Goal: Go to known website: Go to known website

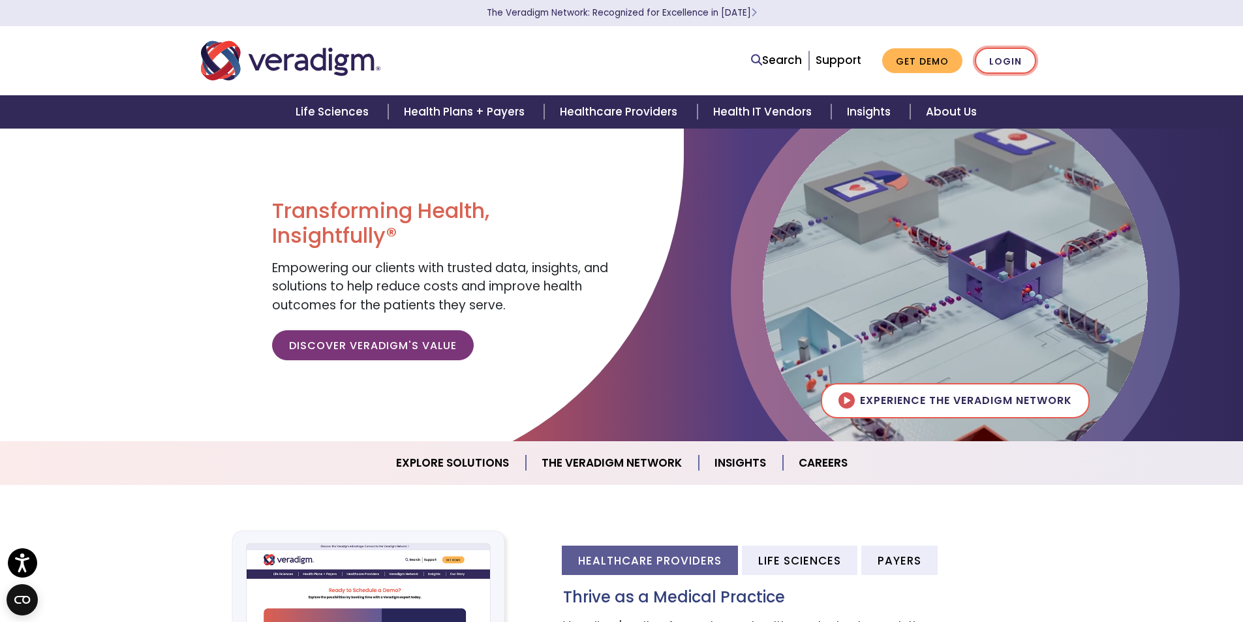
click at [1012, 61] on link "Login" at bounding box center [1004, 61] width 61 height 27
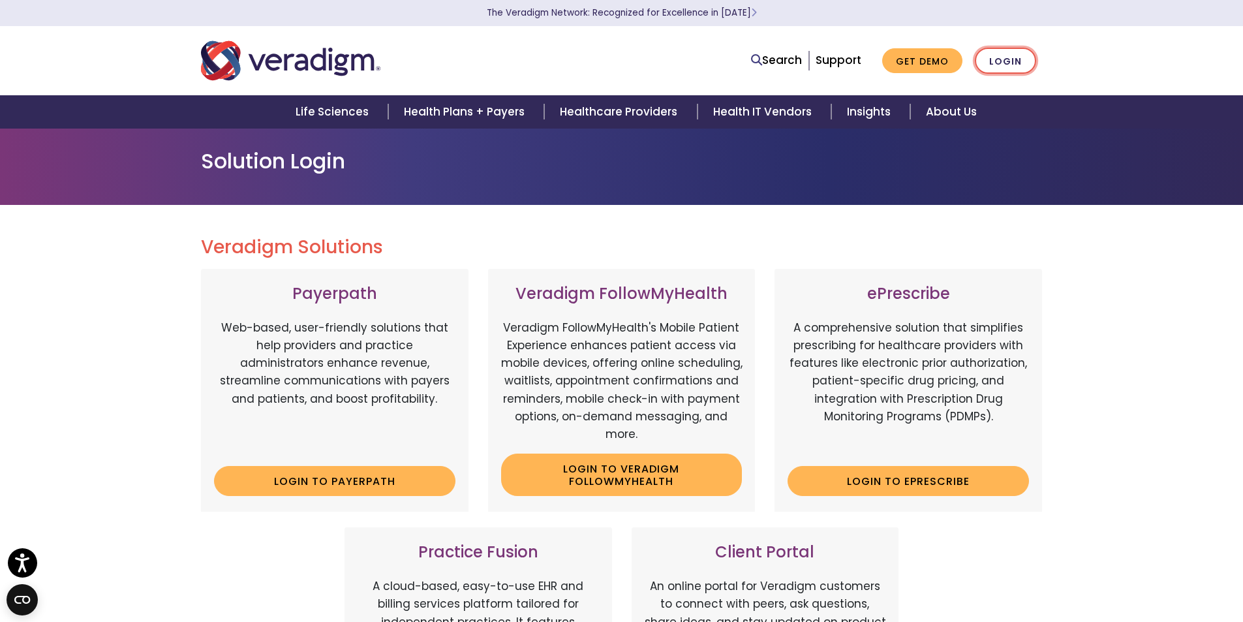
click at [1018, 55] on link "Login" at bounding box center [1004, 61] width 61 height 27
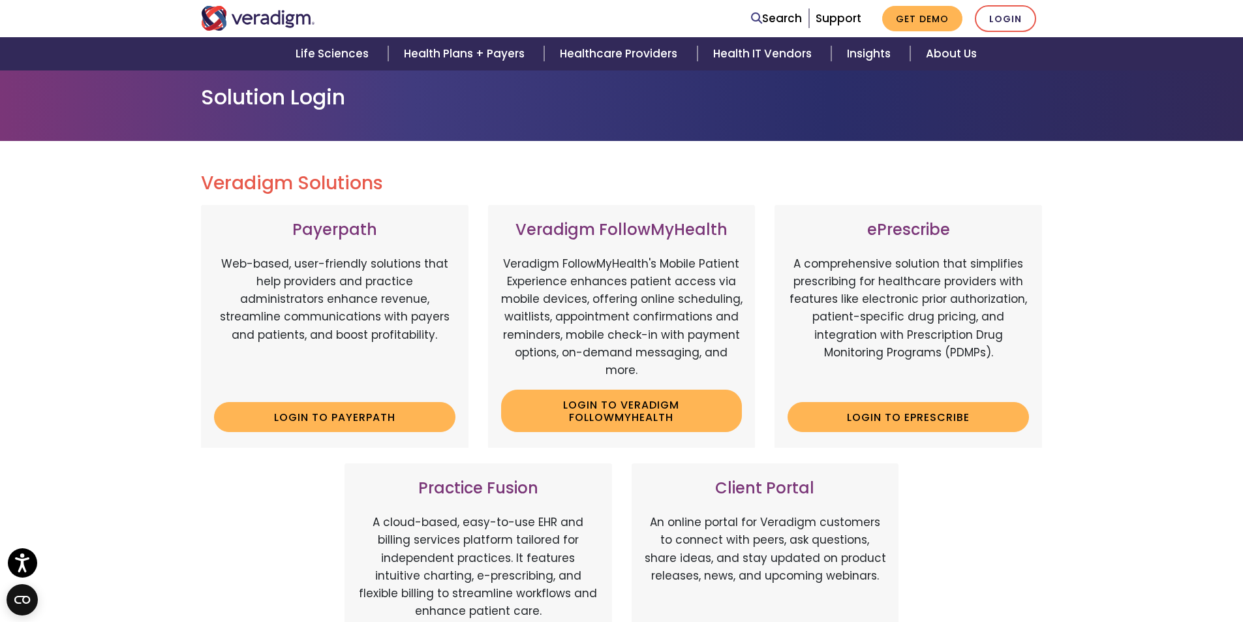
scroll to position [196, 0]
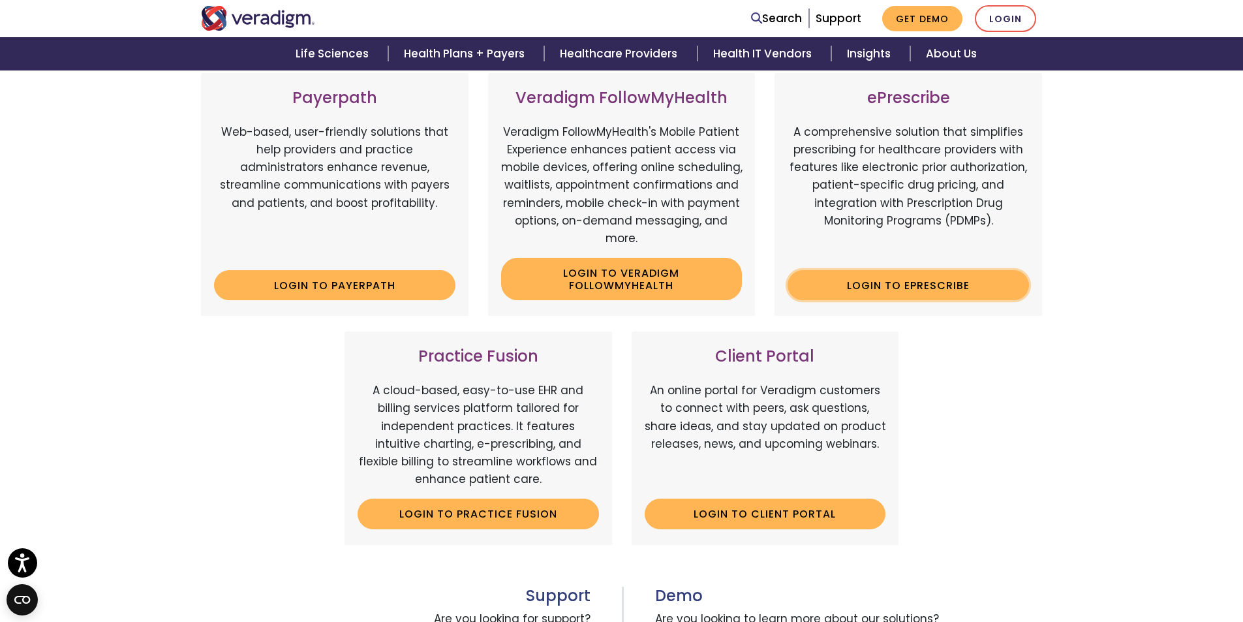
click at [883, 294] on link "Login to ePrescribe" at bounding box center [907, 285] width 241 height 30
